Goal: Transaction & Acquisition: Purchase product/service

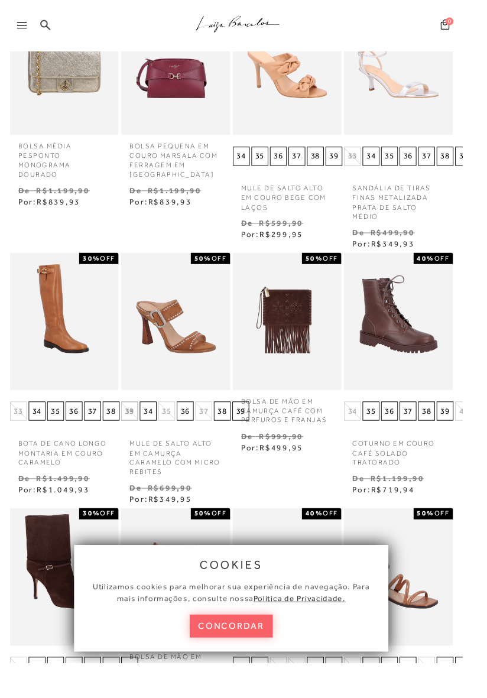
scroll to position [199, 0]
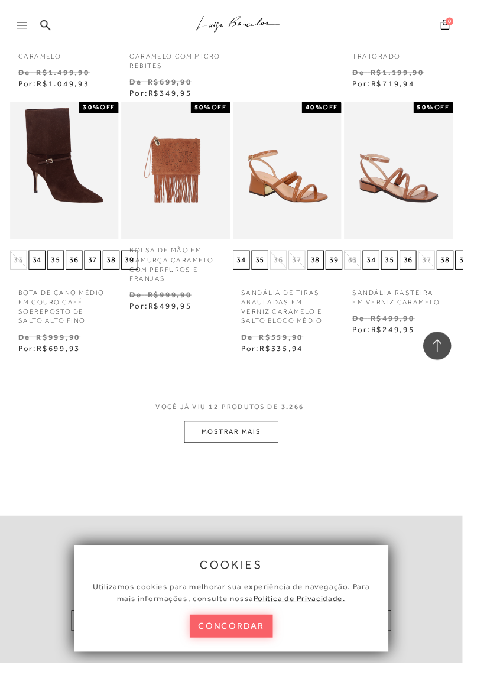
scroll to position [1436, 0]
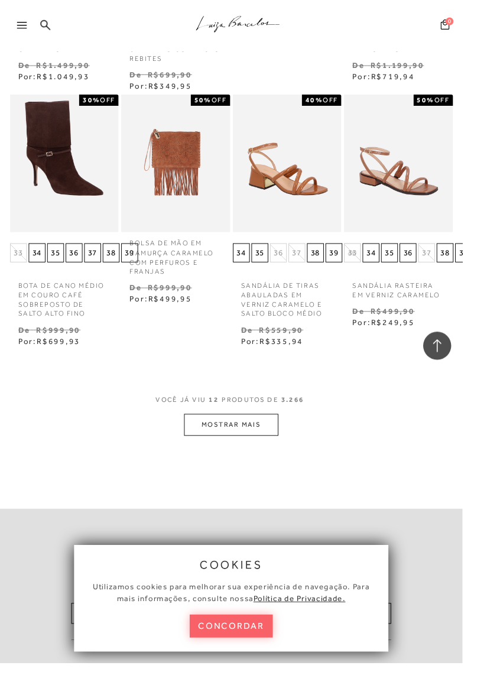
click at [213, 451] on button "MOSTRAR MAIS" at bounding box center [243, 446] width 99 height 23
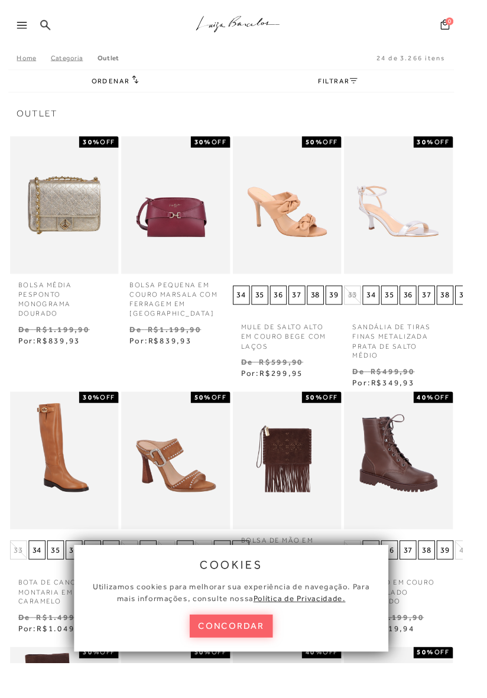
scroll to position [0, 0]
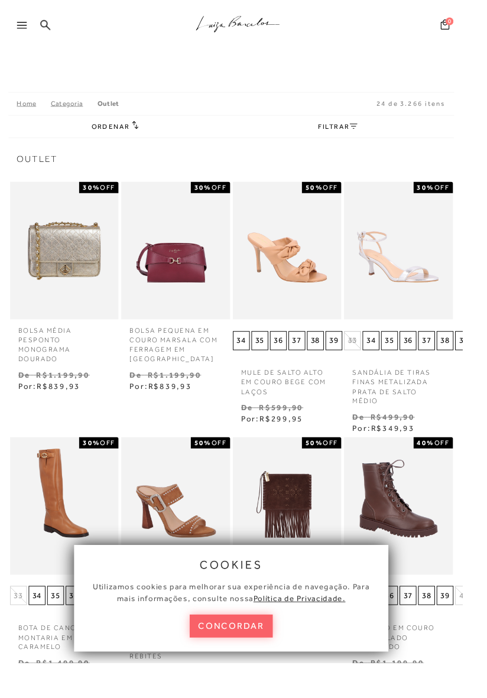
click at [64, 110] on link "Categoria" at bounding box center [77, 109] width 49 height 8
click at [63, 110] on link "Categoria" at bounding box center [77, 109] width 49 height 8
click at [27, 111] on link "Home" at bounding box center [35, 109] width 35 height 8
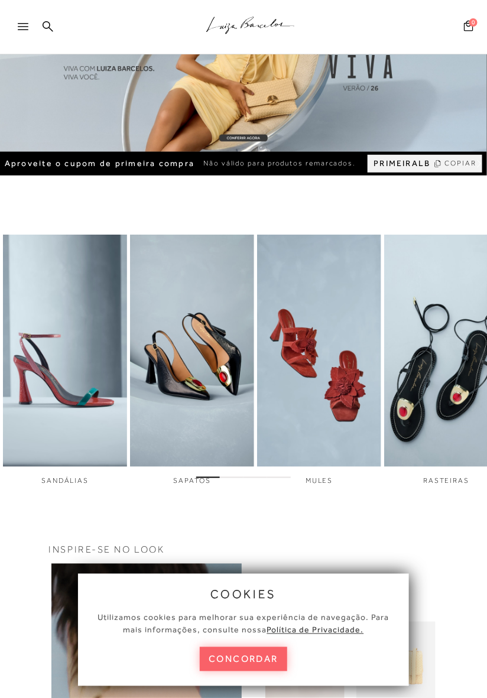
scroll to position [77, 0]
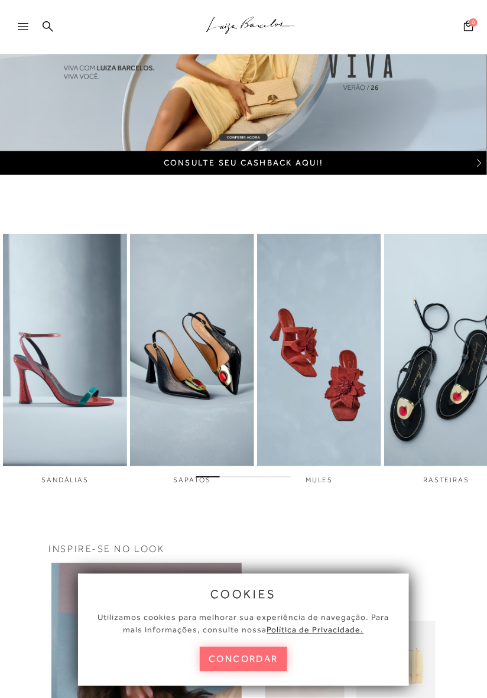
click at [212, 671] on button "concordar" at bounding box center [243, 659] width 87 height 24
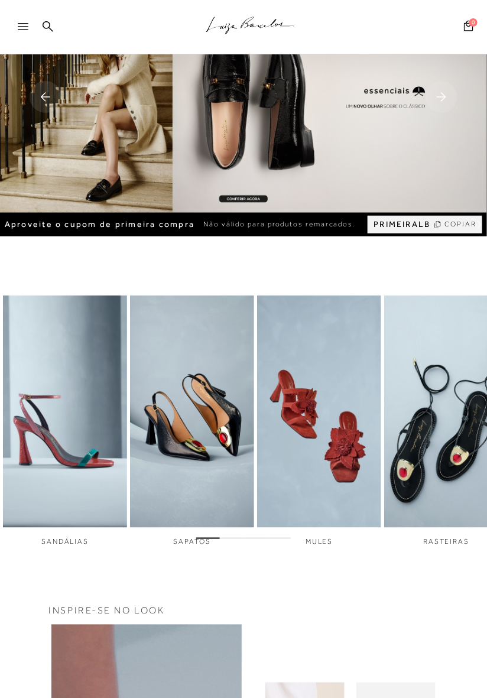
scroll to position [14, 0]
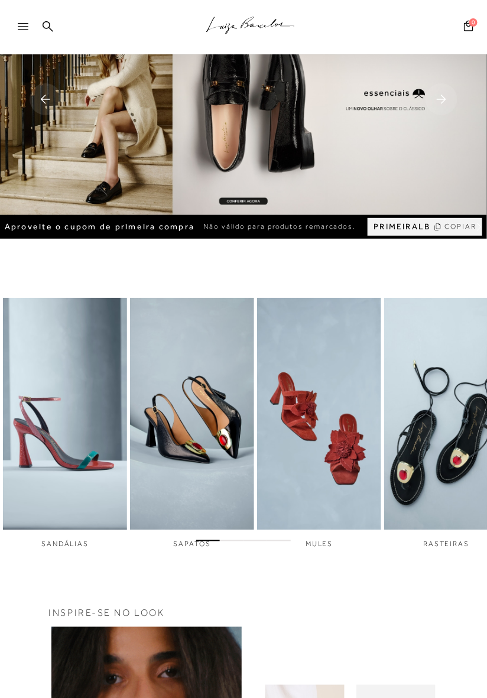
click at [25, 34] on div at bounding box center [28, 30] width 21 height 18
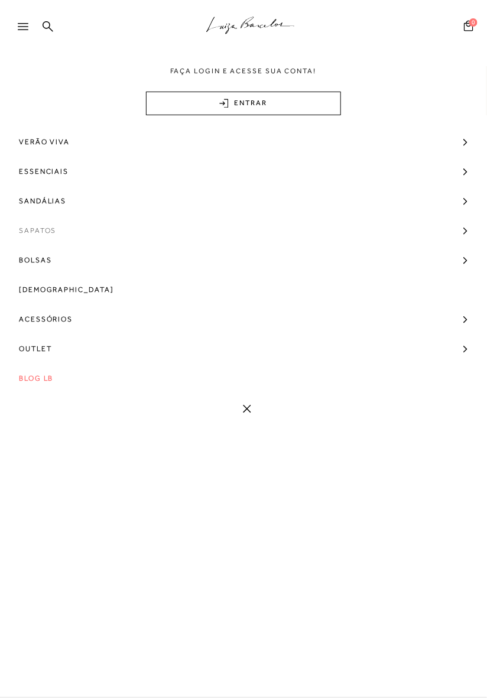
click at [24, 235] on span "Sapatos" at bounding box center [37, 231] width 37 height 30
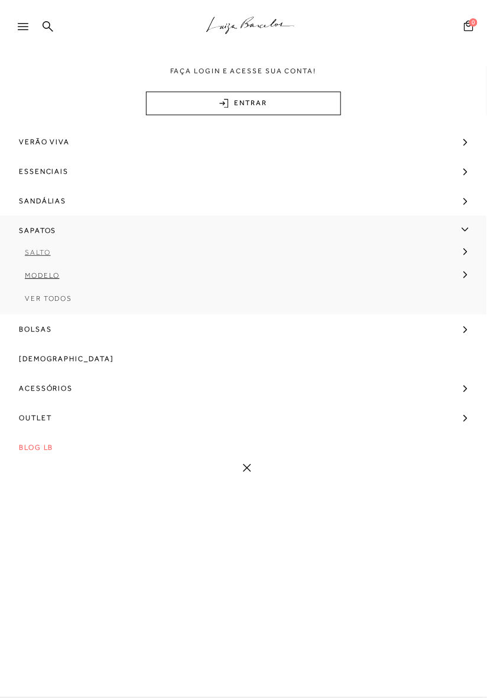
click at [29, 256] on span "Salto" at bounding box center [38, 252] width 26 height 8
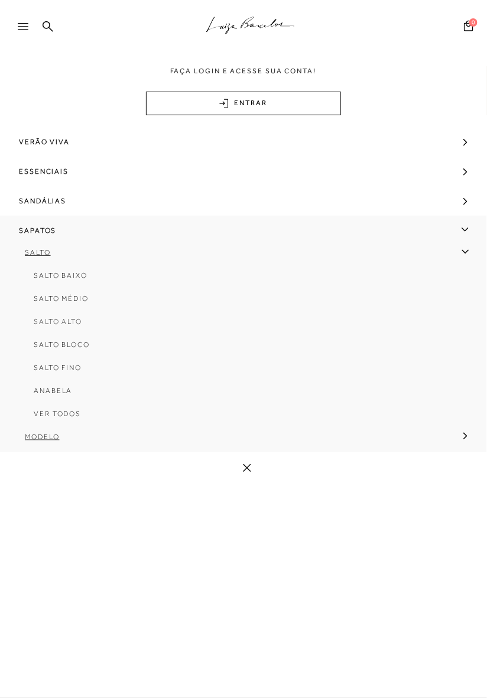
click at [40, 323] on span "Salto Alto" at bounding box center [58, 321] width 48 height 8
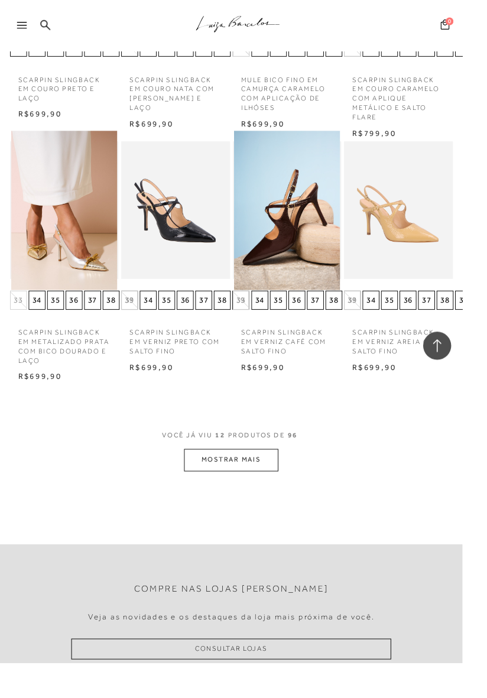
scroll to position [576, 0]
click at [207, 491] on button "MOSTRAR MAIS" at bounding box center [243, 483] width 99 height 23
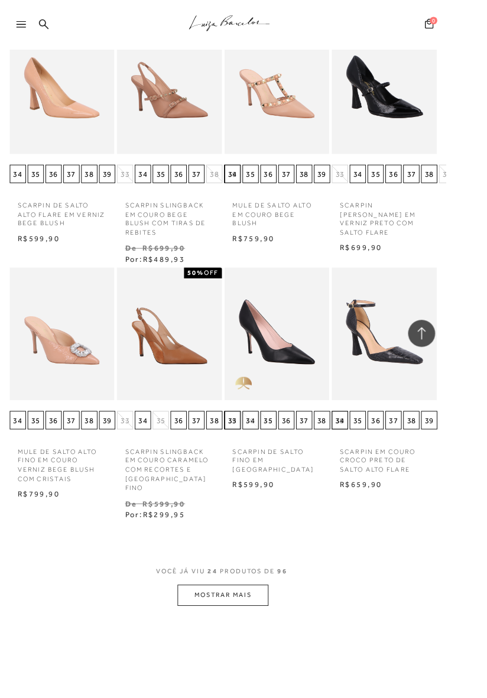
scroll to position [1227, 0]
click at [204, 649] on button "MOSTRAR MAIS" at bounding box center [243, 649] width 99 height 23
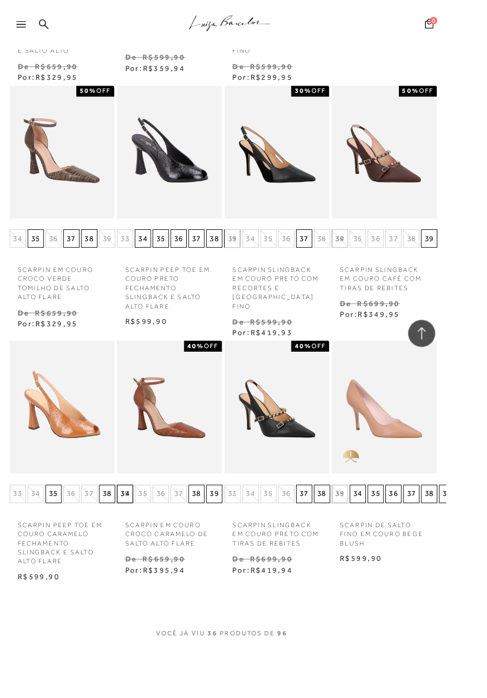
scroll to position [1984, 0]
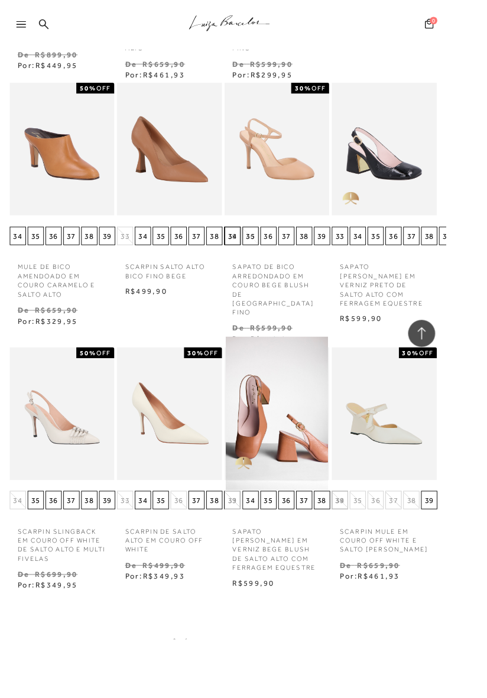
scroll to position [2809, 0]
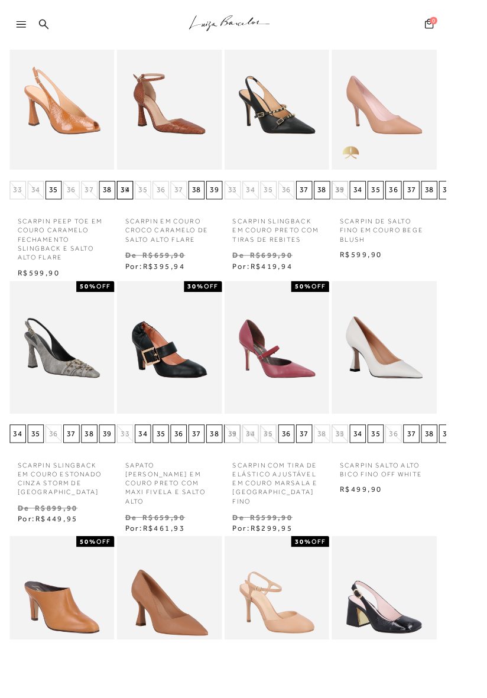
scroll to position [0, 0]
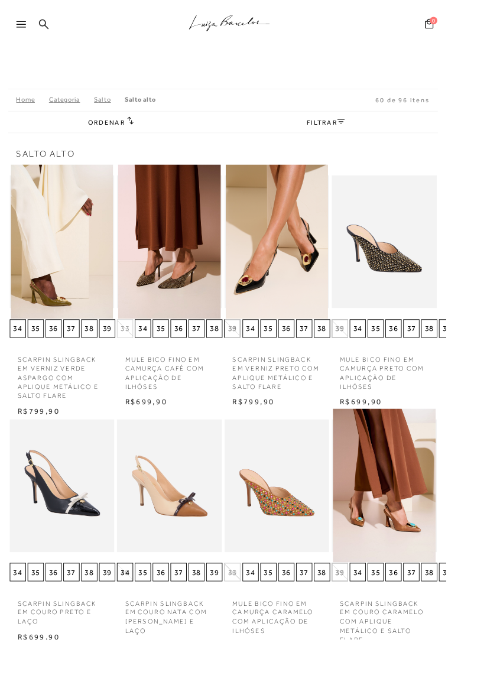
click at [376, 132] on icon at bounding box center [372, 133] width 8 height 6
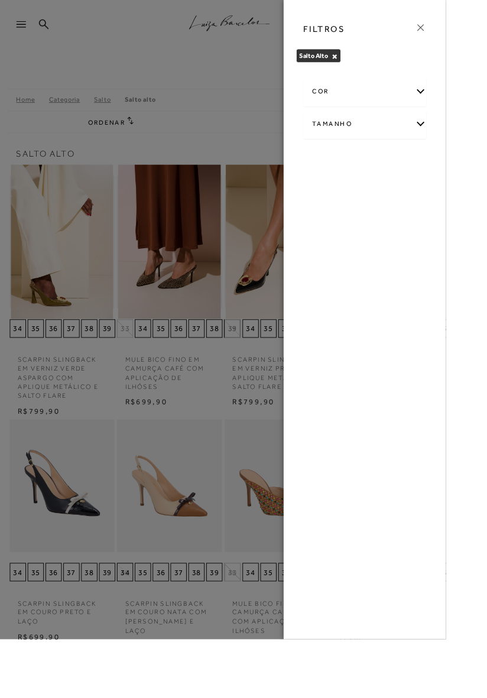
click at [431, 137] on div "Tamanho" at bounding box center [398, 135] width 134 height 31
click at [437, 208] on span "38" at bounding box center [428, 204] width 17 height 9
click at [428, 208] on input "38" at bounding box center [423, 207] width 12 height 12
checkbox input "true"
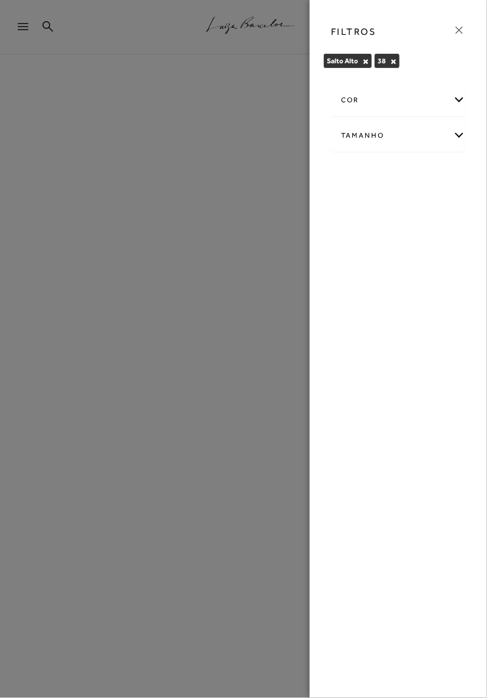
click at [461, 29] on icon at bounding box center [459, 30] width 13 height 13
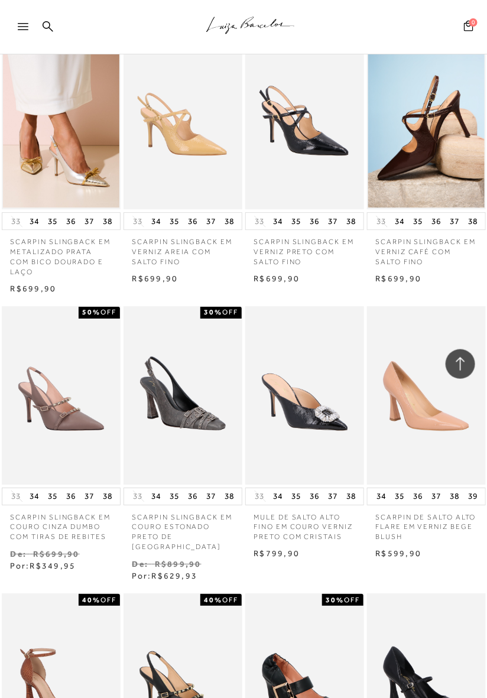
scroll to position [625, 0]
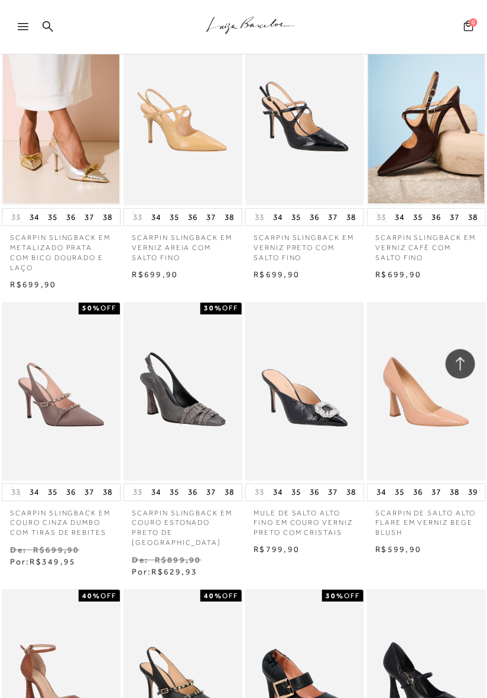
click at [422, 144] on img at bounding box center [426, 116] width 116 height 175
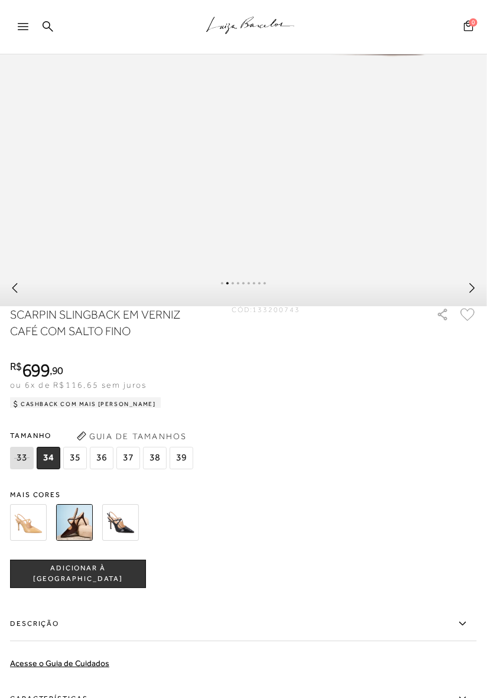
scroll to position [554, 0]
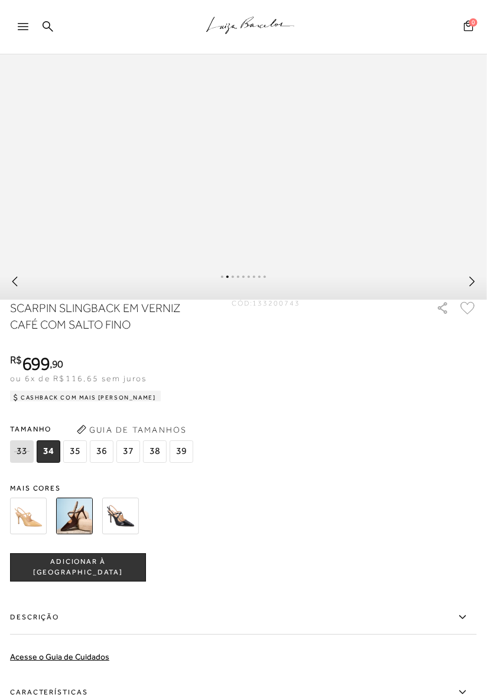
click at [43, 622] on label "Descrição" at bounding box center [243, 617] width 467 height 34
click at [0, 0] on input "Descrição" at bounding box center [0, 0] width 0 height 0
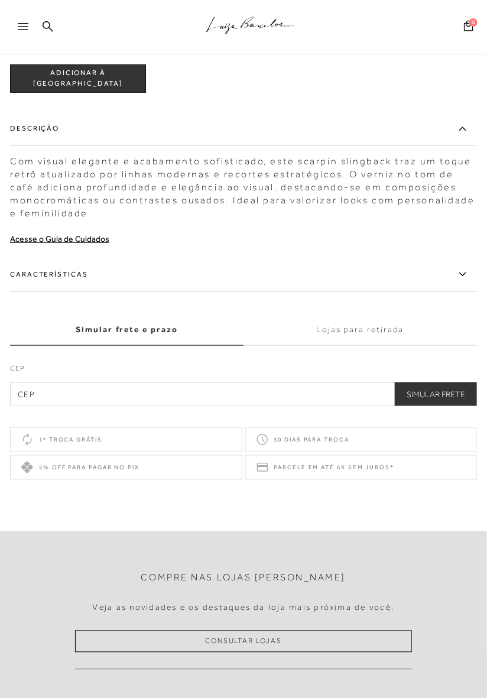
scroll to position [1043, 0]
click at [348, 337] on label "Lojas para retirada" at bounding box center [359, 329] width 233 height 32
click at [0, 0] on input "Lojas para retirada" at bounding box center [0, 0] width 0 height 0
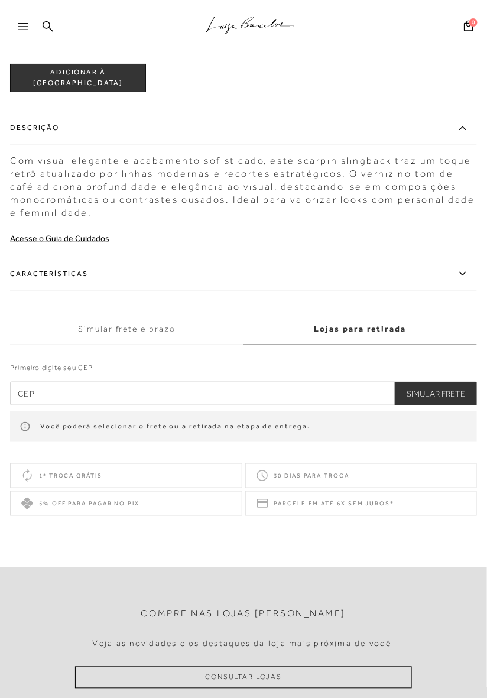
click at [28, 396] on input "text" at bounding box center [243, 394] width 467 height 24
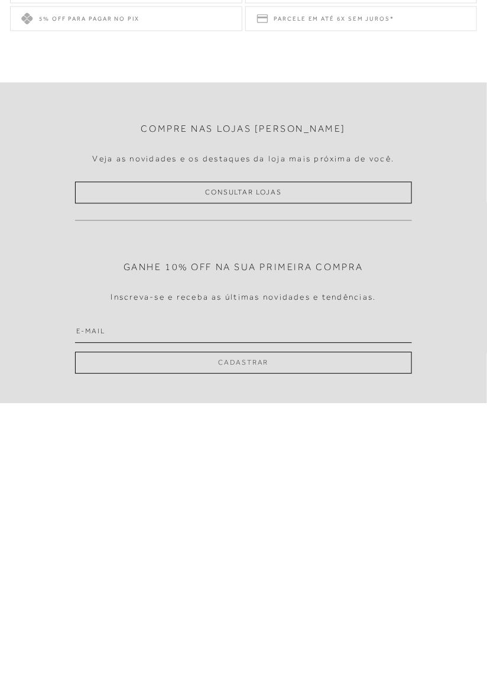
scroll to position [1279, 0]
click at [370, 441] on link "Consultar Lojas" at bounding box center [243, 441] width 337 height 22
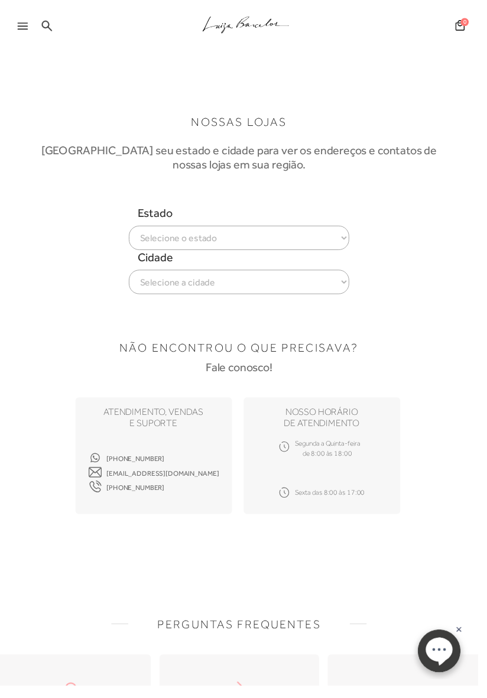
click at [146, 255] on select "Selecione o estado [GEOGRAPHIC_DATA] [GEOGRAPHIC_DATA] [GEOGRAPHIC_DATA] [GEOGR…" at bounding box center [243, 242] width 225 height 25
select select
click at [131, 235] on select "Selecione o estado Alagoas Amazonas Bahia Ceará Distrito Federal Espírito Santo…" at bounding box center [243, 242] width 225 height 25
click at [142, 298] on select "Selecione a cidade ver todas Brasília" at bounding box center [243, 287] width 225 height 25
select select "Brasília"
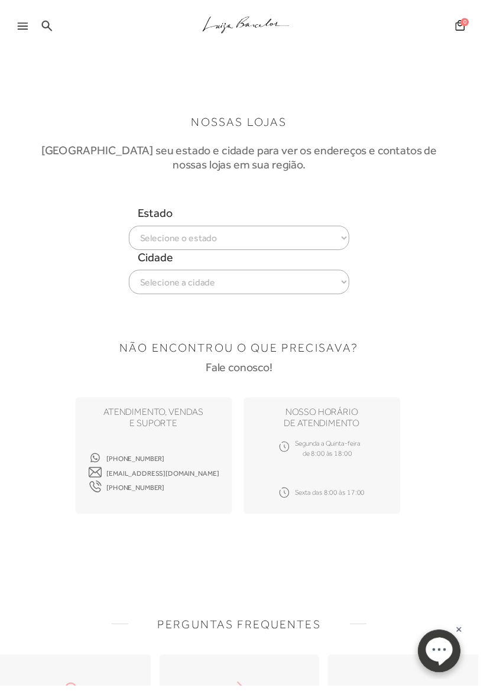
click at [131, 280] on select "Selecione a cidade ver todas Brasília" at bounding box center [243, 287] width 225 height 25
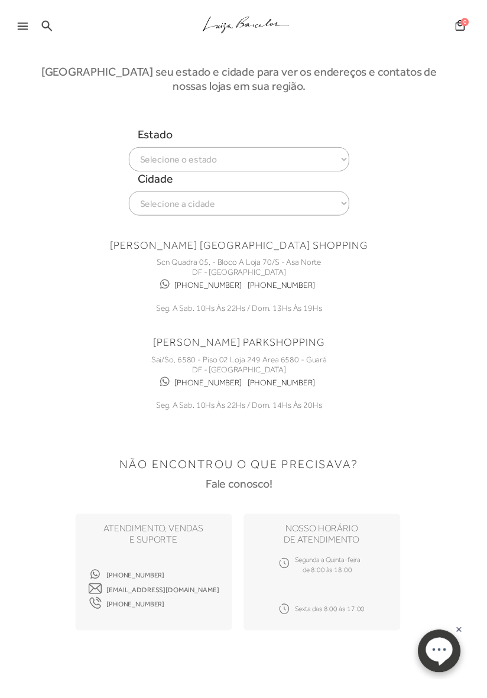
scroll to position [79, 0]
